Goal: Find specific page/section: Find specific page/section

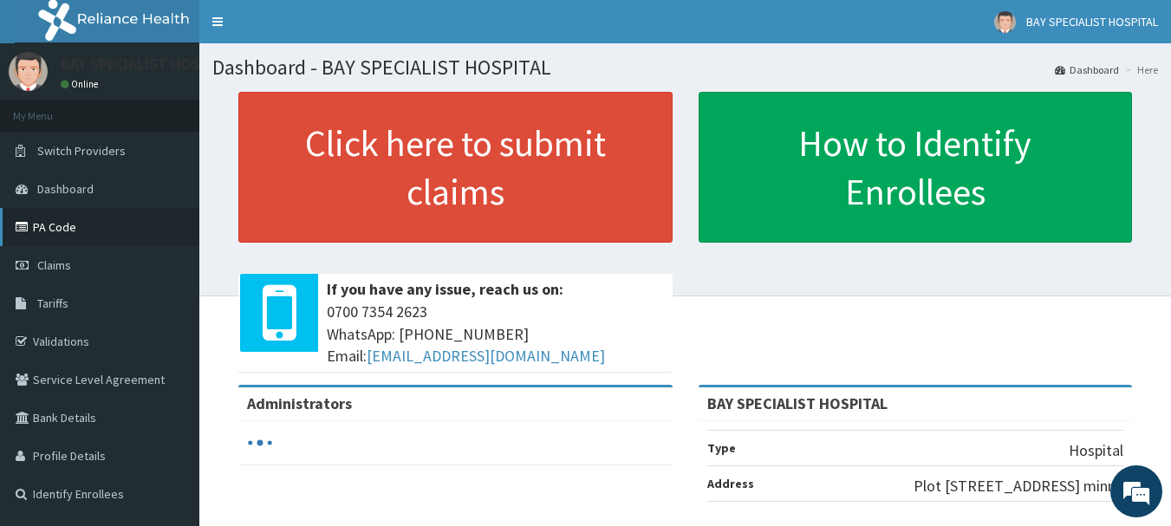
click at [59, 225] on link "PA Code" at bounding box center [99, 227] width 199 height 38
click at [55, 233] on link "PA Code" at bounding box center [99, 227] width 199 height 38
